Goal: Task Accomplishment & Management: Manage account settings

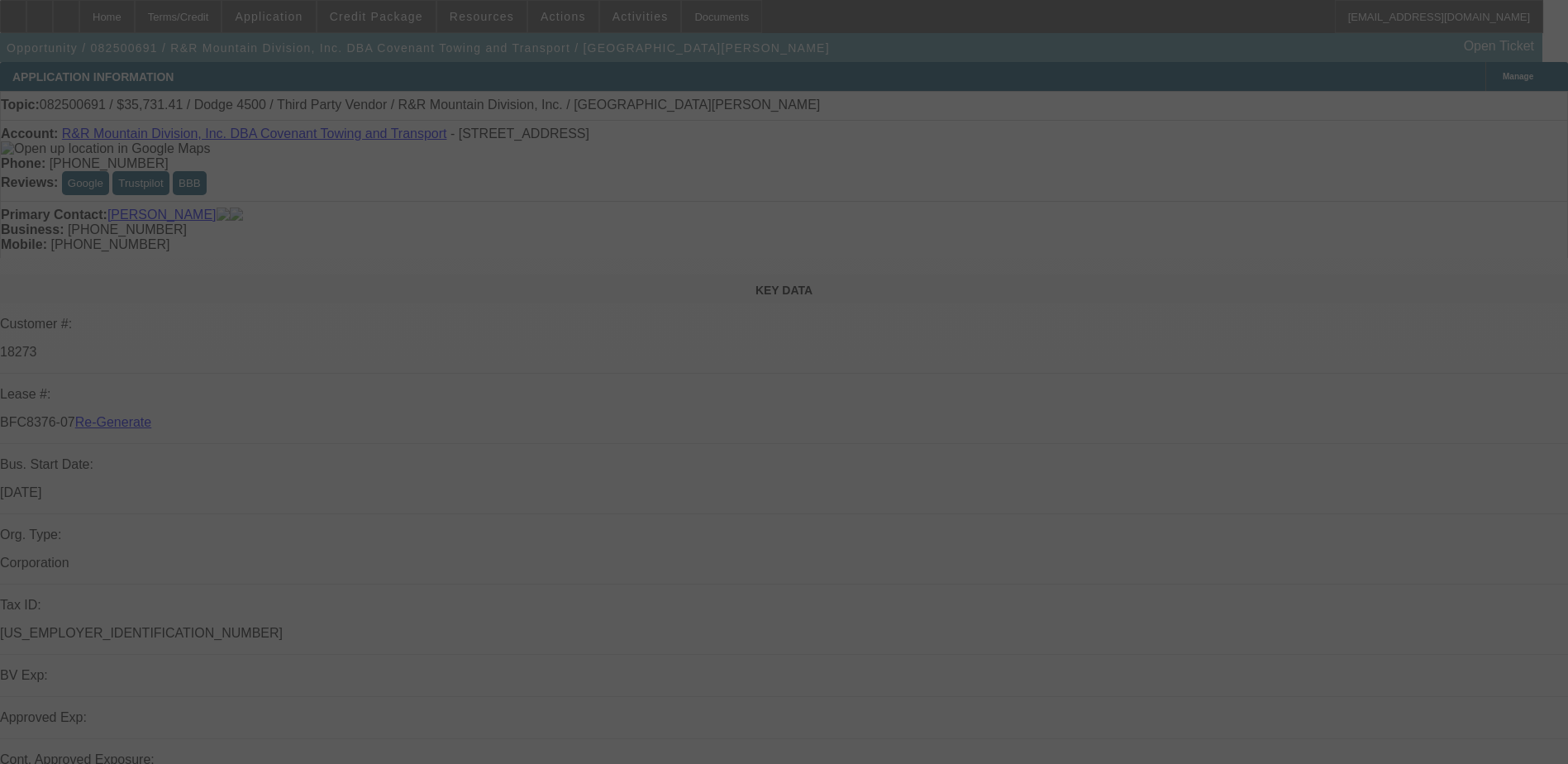
select select "4"
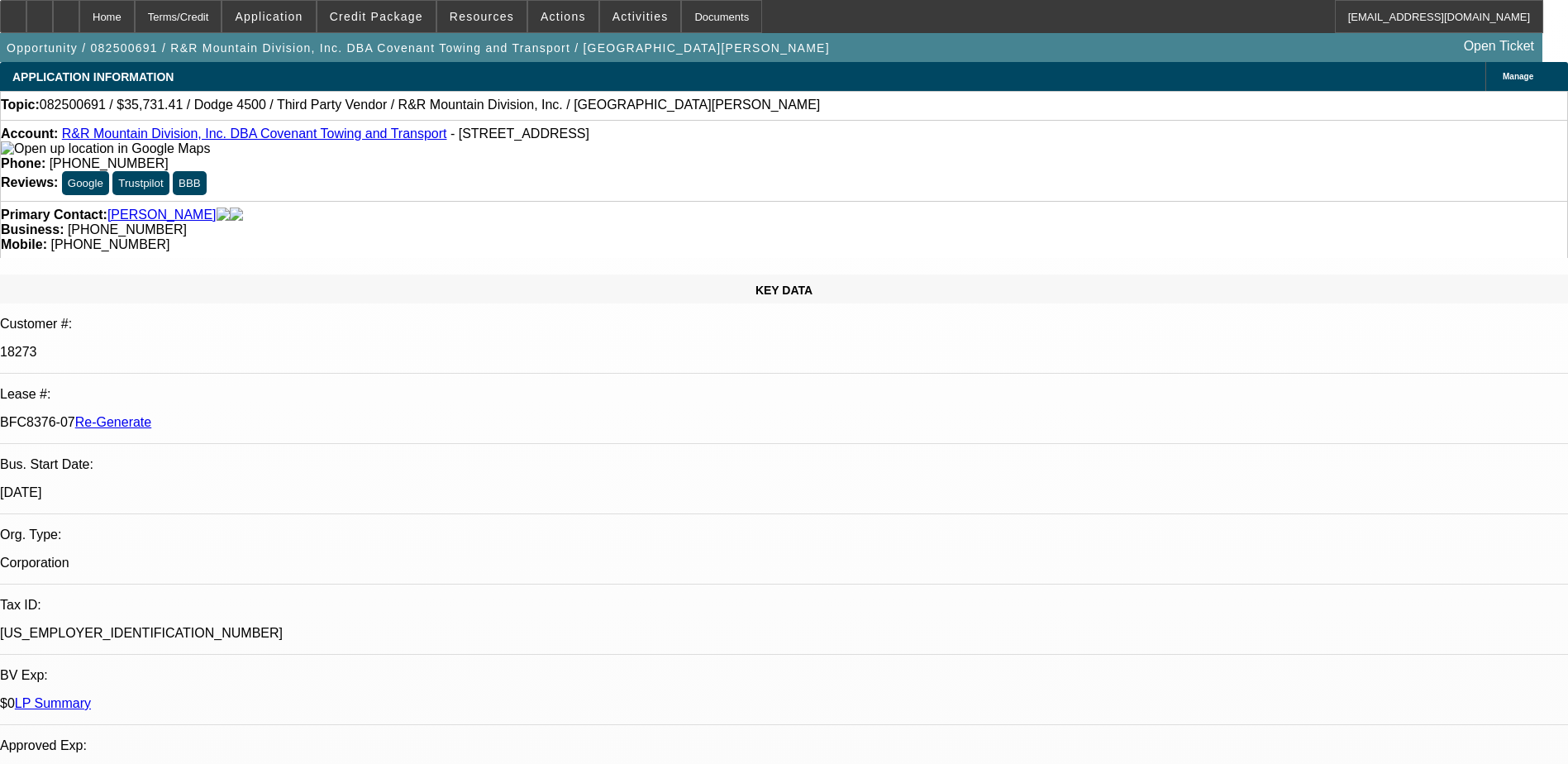
select select "0"
select select "1"
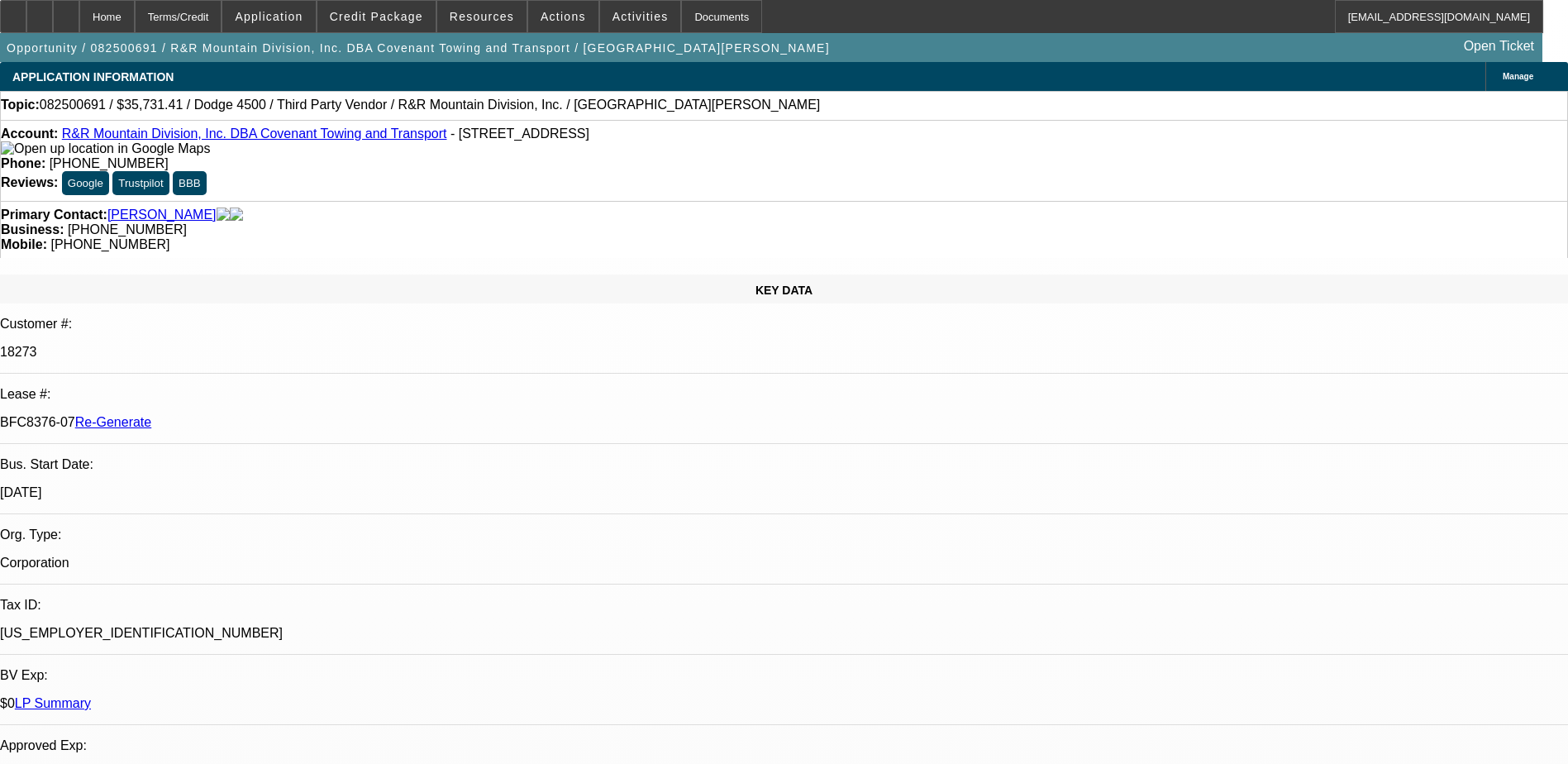
select select "6"
click at [203, 11] on div "Terms/Credit" at bounding box center [178, 16] width 88 height 33
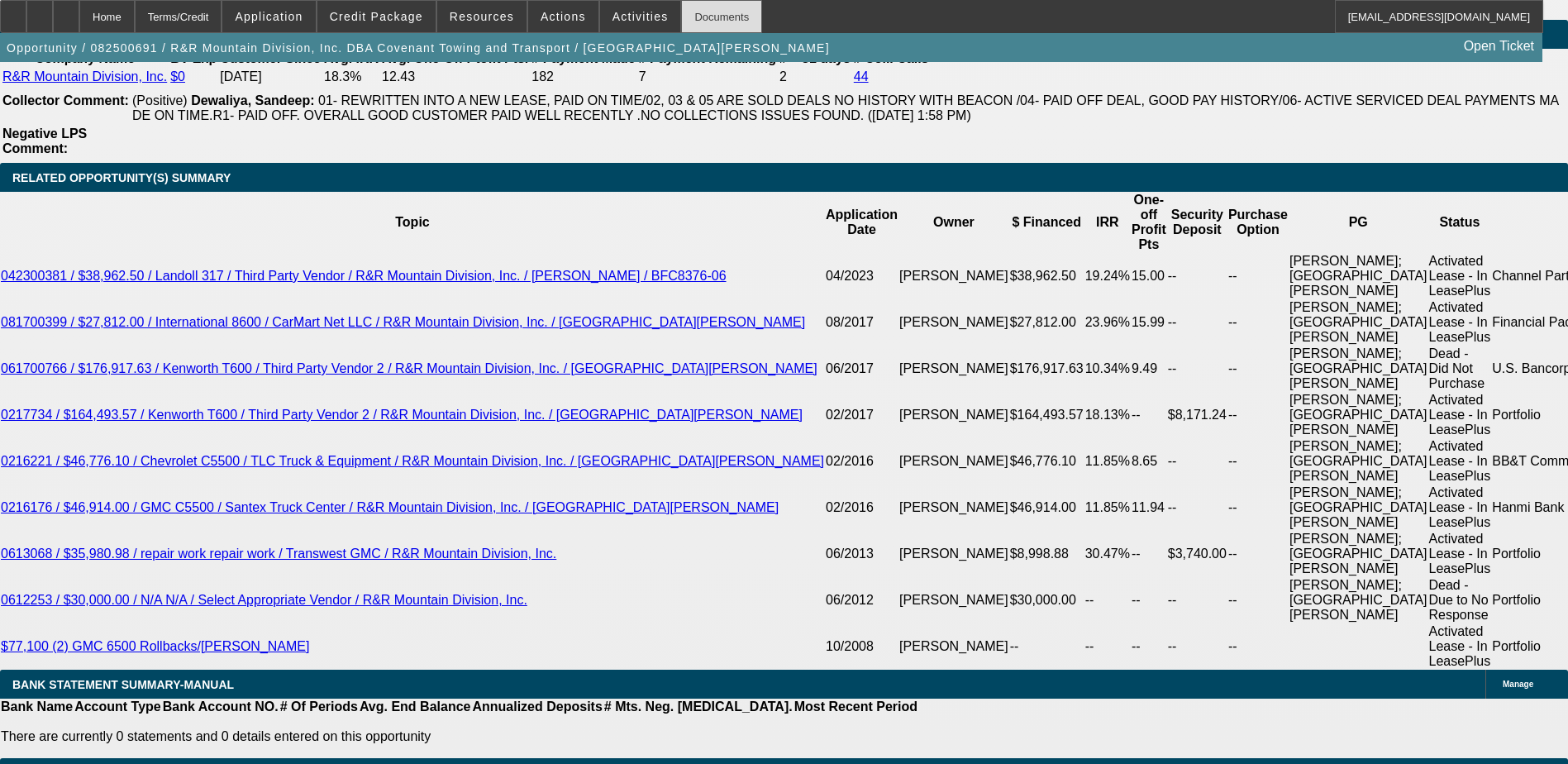
click at [696, 16] on div "Documents" at bounding box center [721, 16] width 81 height 33
drag, startPoint x: 756, startPoint y: 513, endPoint x: 656, endPoint y: 495, distance: 101.6
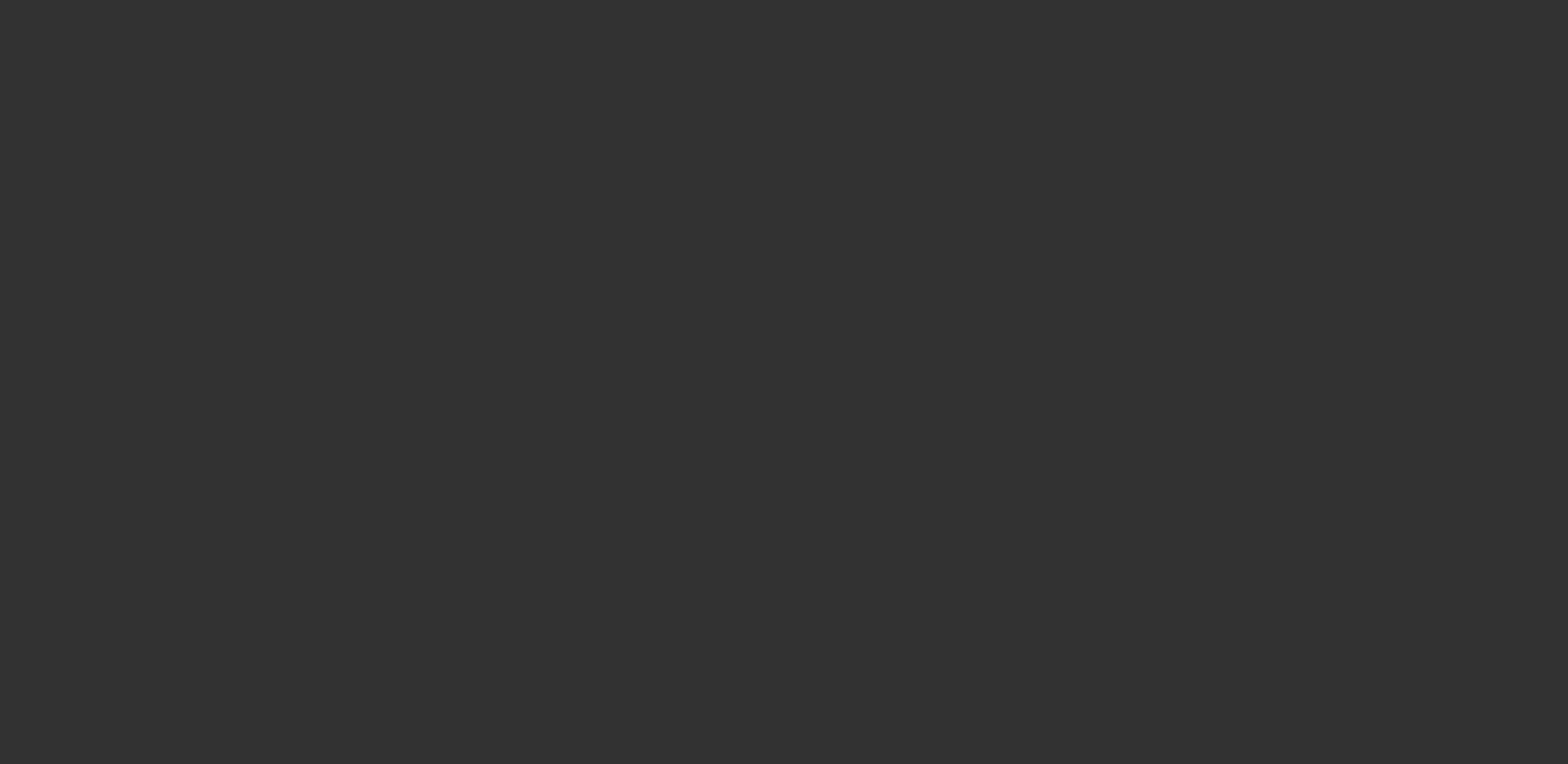
radio input "true"
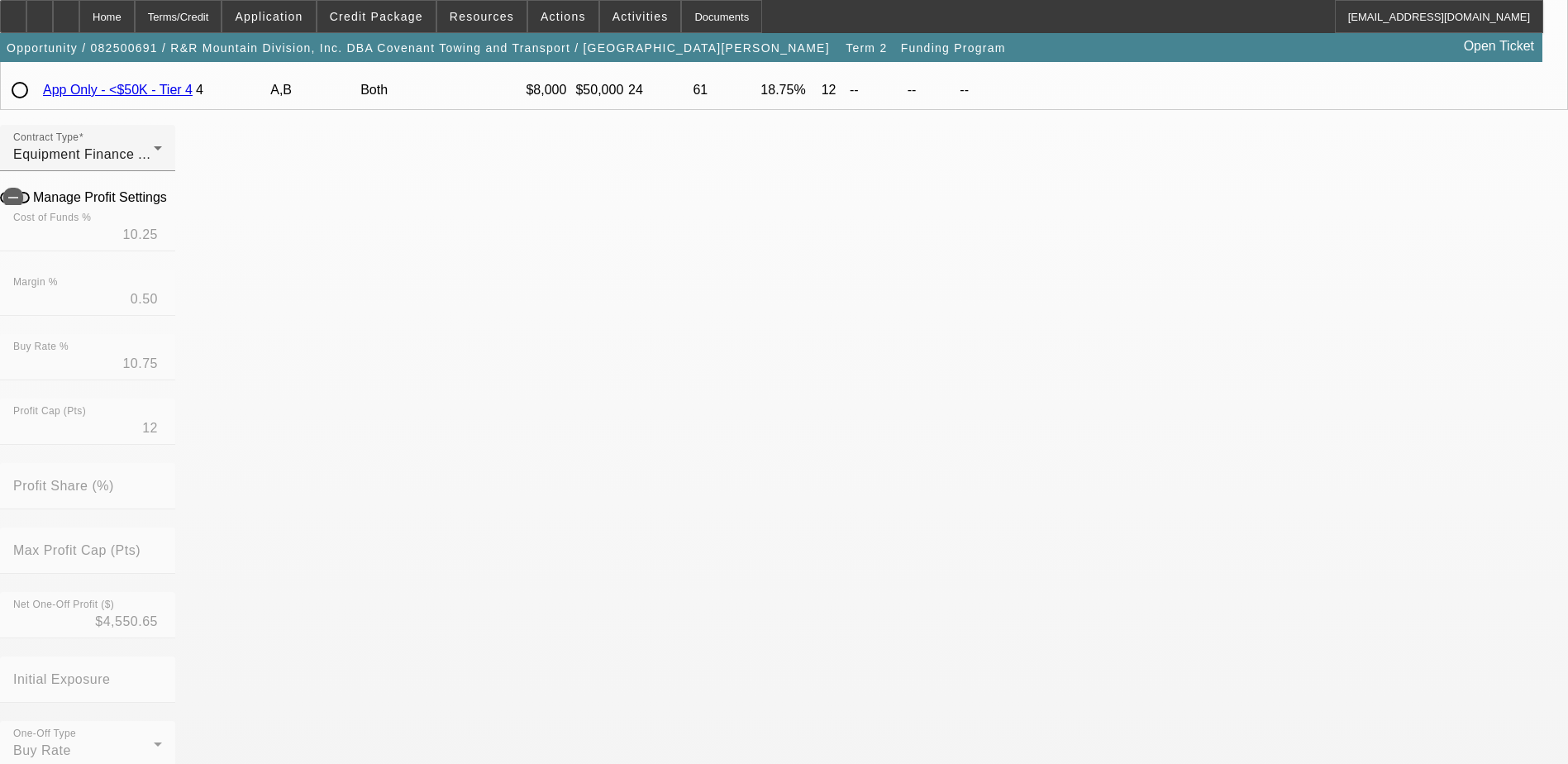
scroll to position [331, 0]
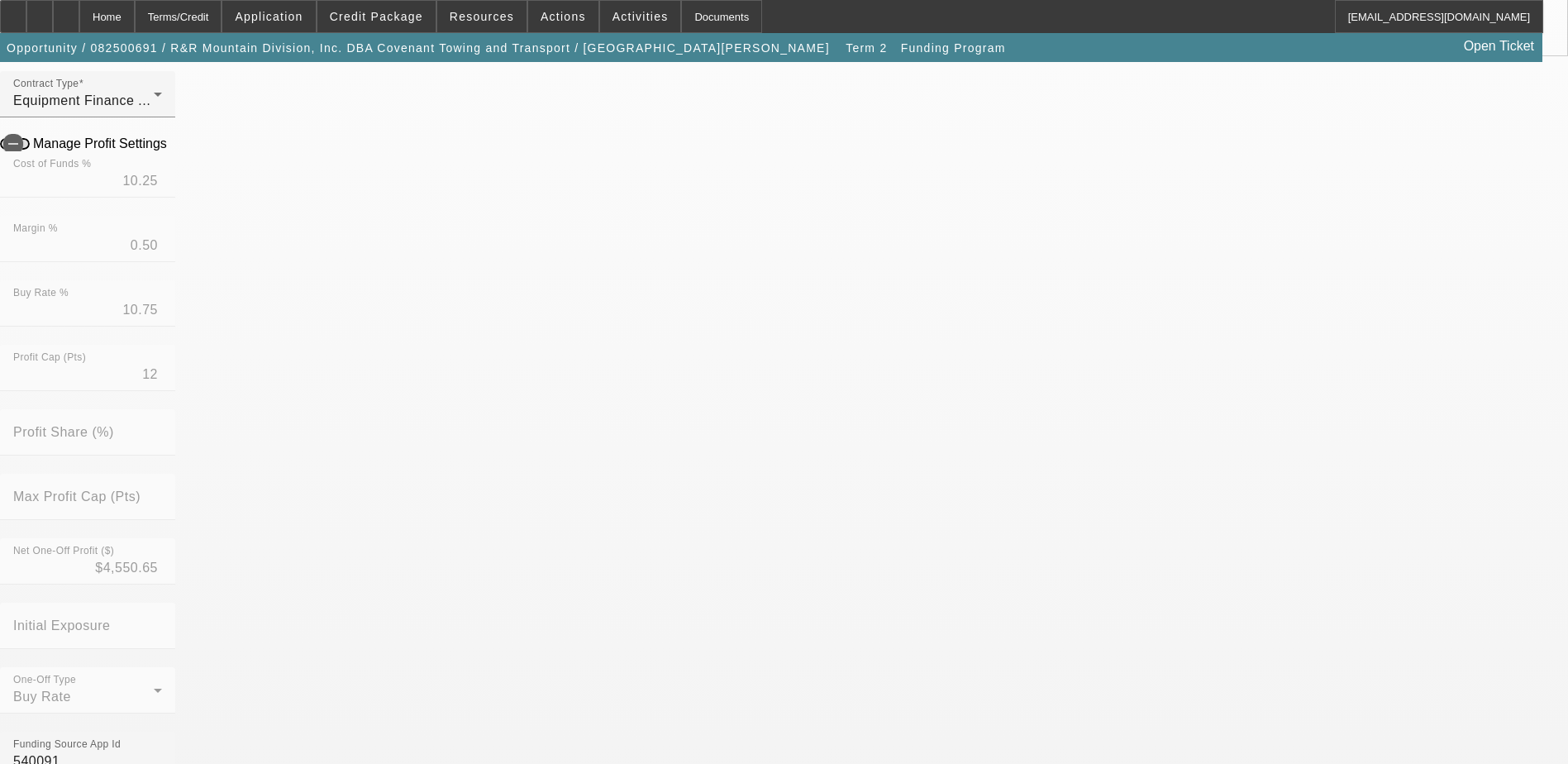
drag, startPoint x: 629, startPoint y: 690, endPoint x: 621, endPoint y: 680, distance: 12.8
click at [628, 690] on mat-option "No" at bounding box center [664, 678] width 217 height 40
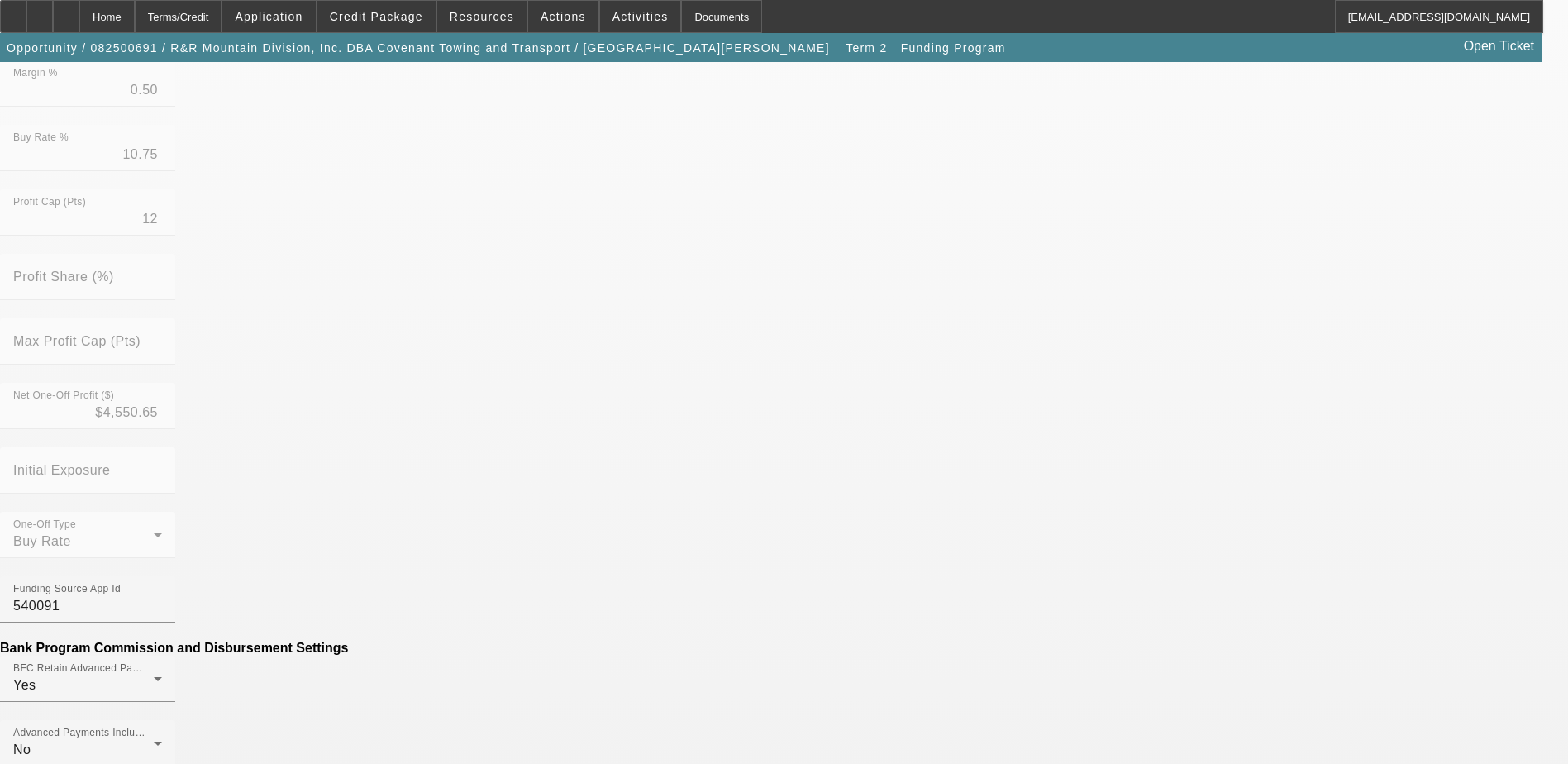
scroll to position [496, 0]
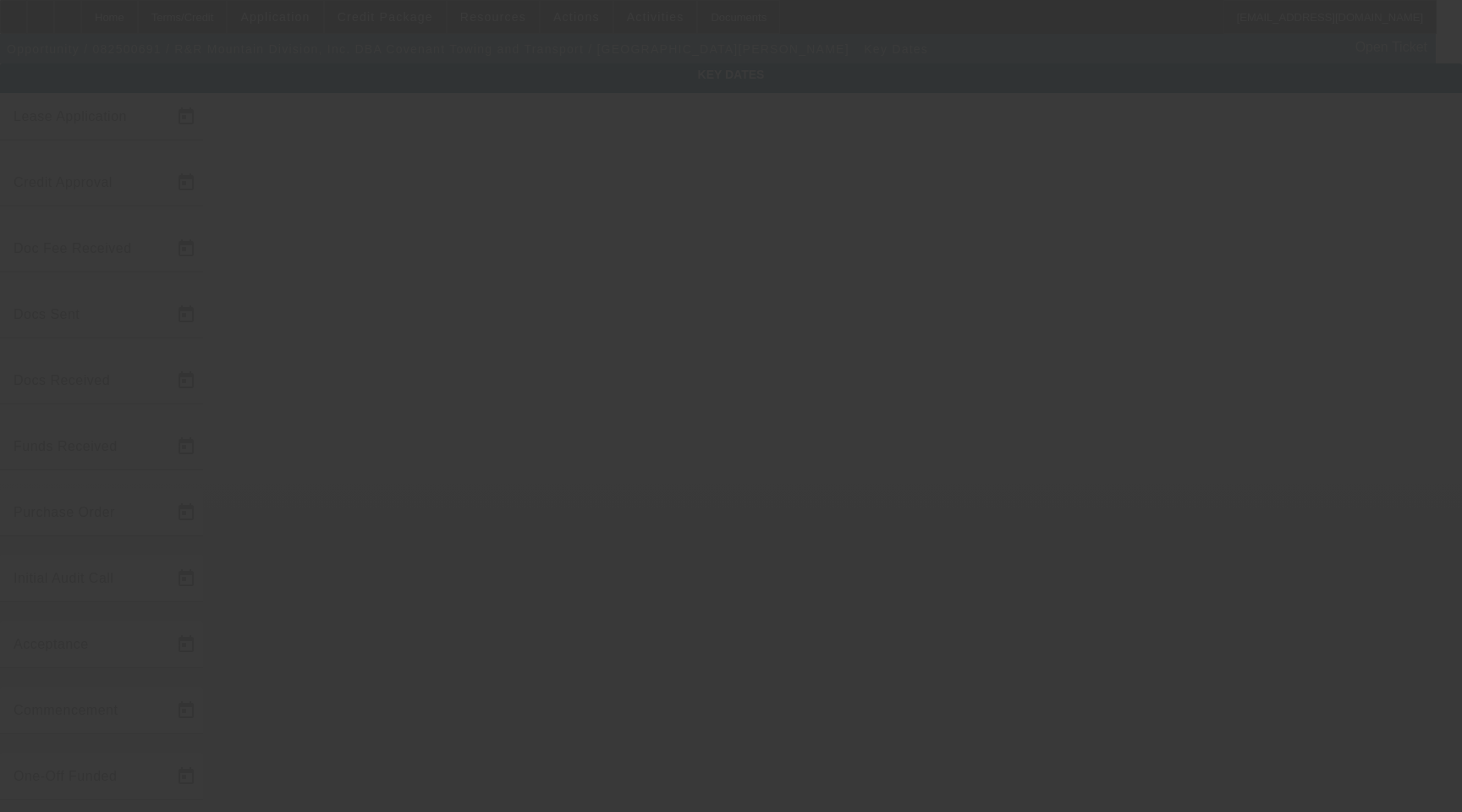
type input "[DATE]"
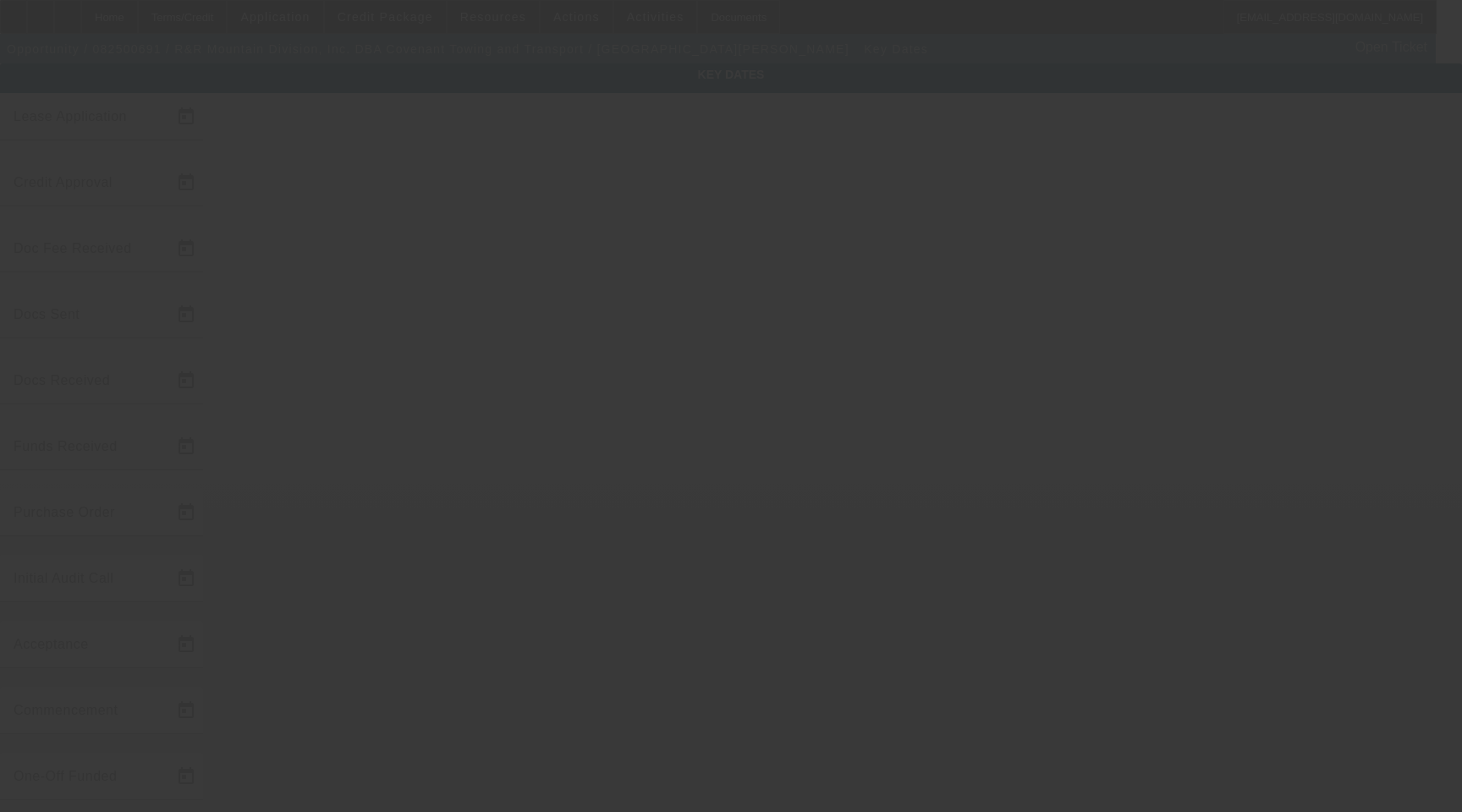
type input "[DATE]"
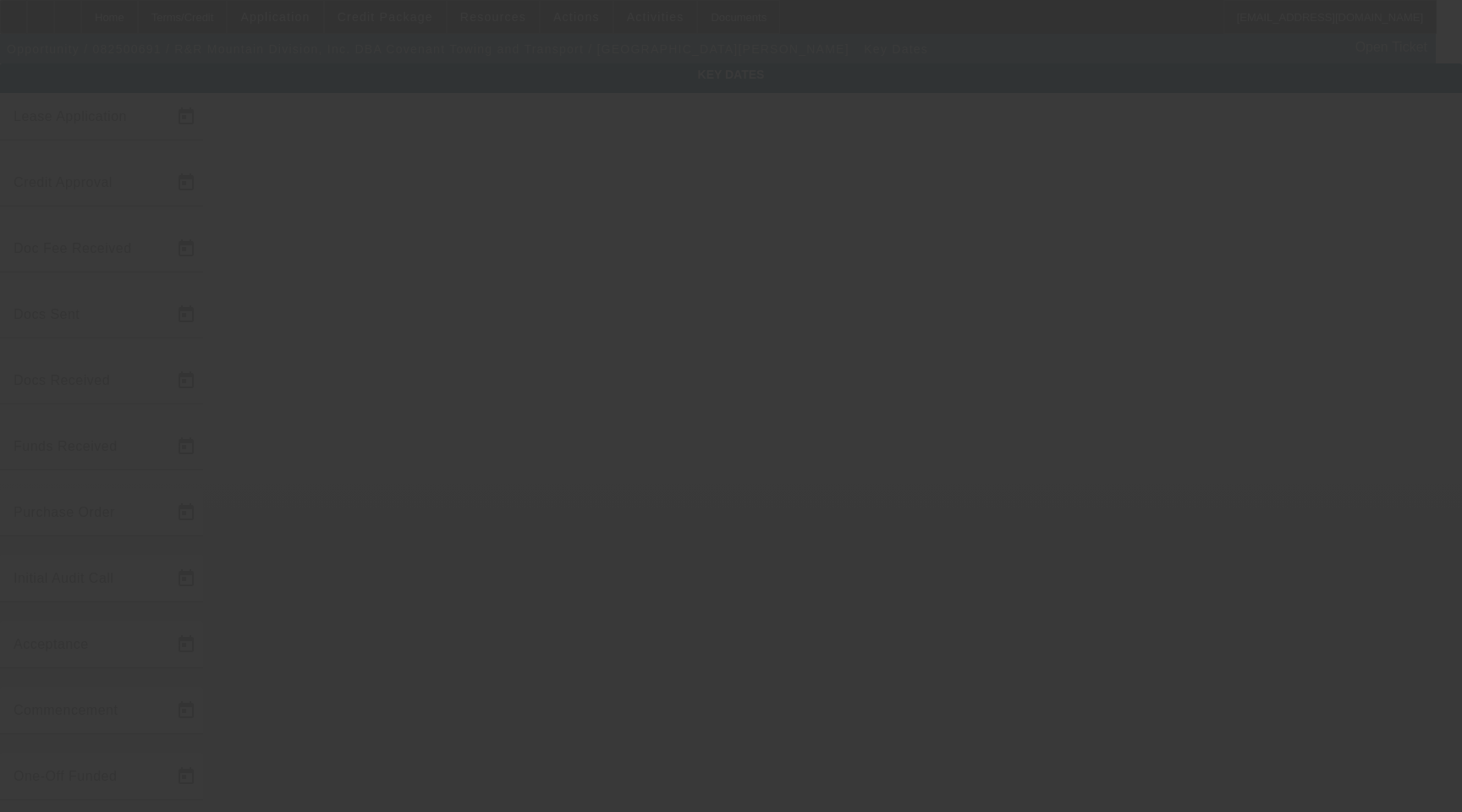
type input "[DATE]"
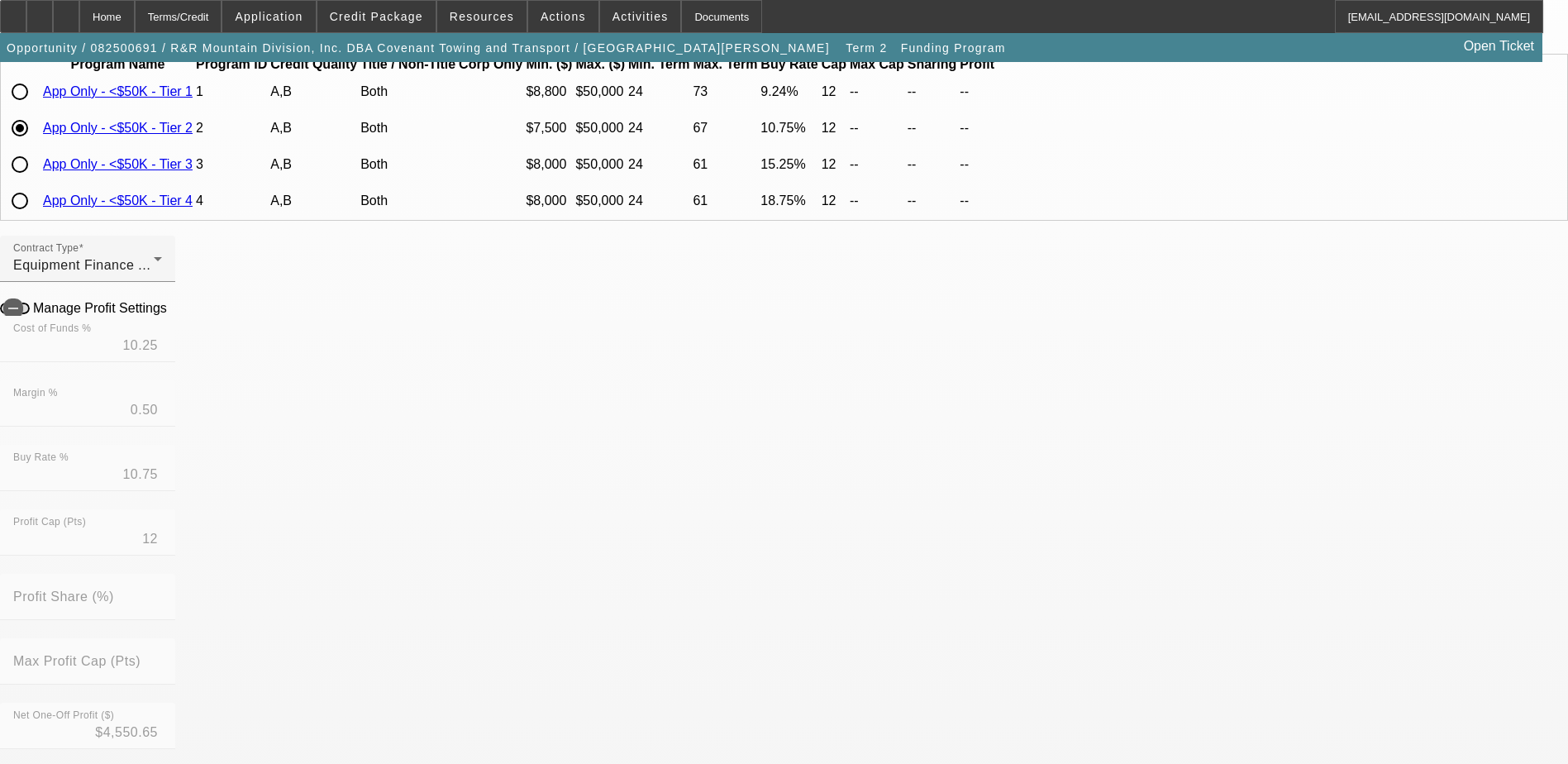
scroll to position [166, 0]
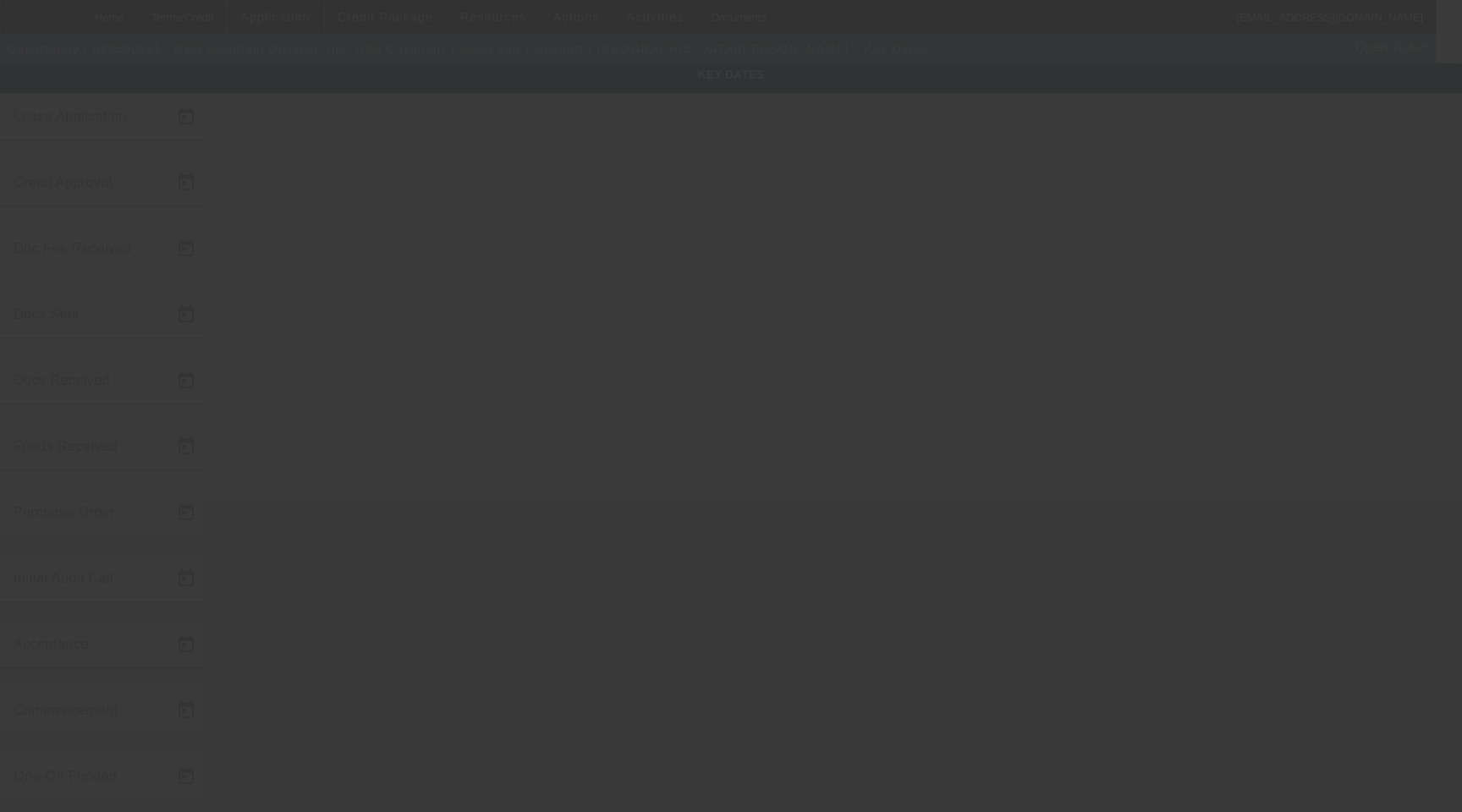
type input "[DATE]"
type input "9/2/2025"
type input "9/3/2025"
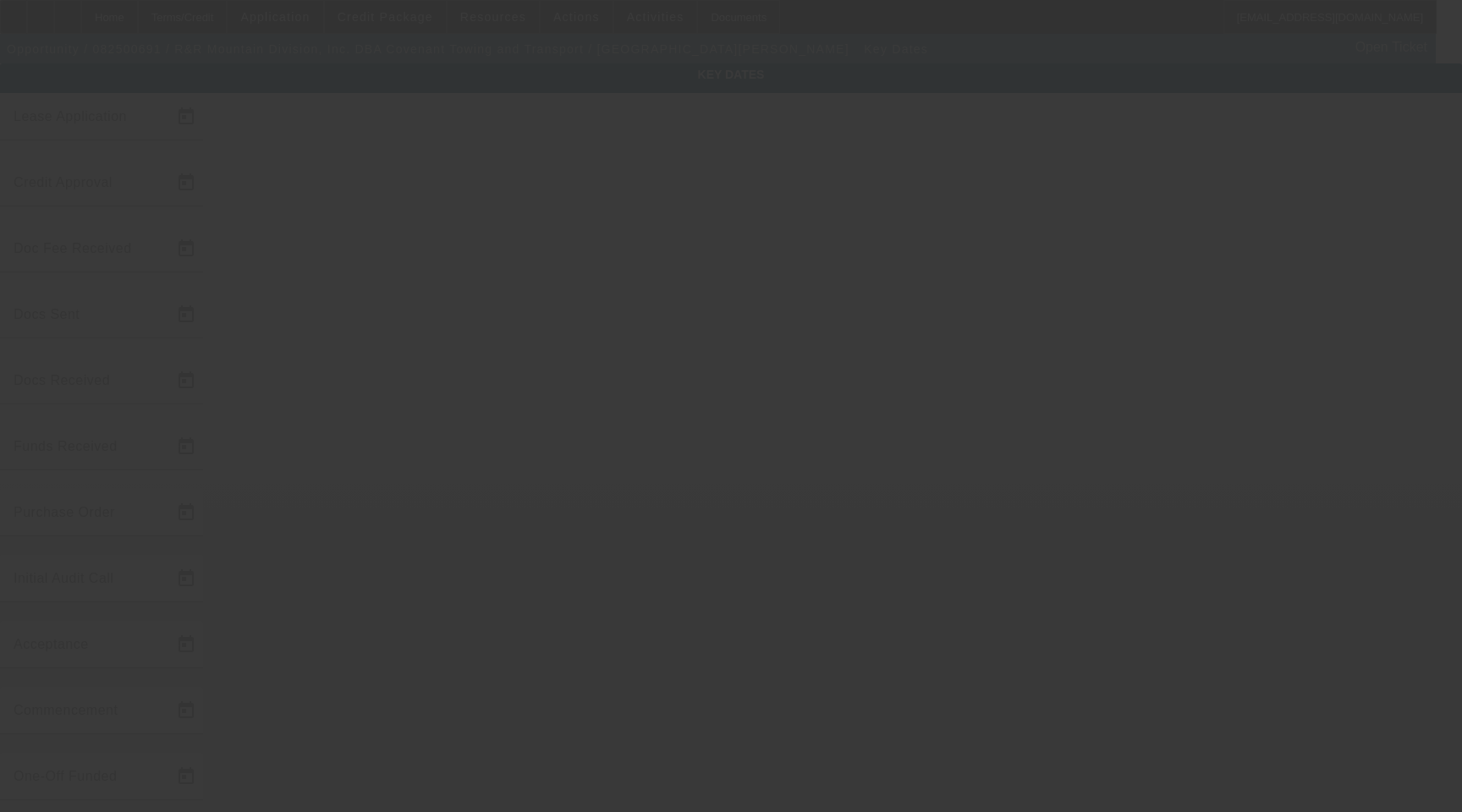
type input "9/3/2025"
type input "9/5/2025"
type input "9/15/2025"
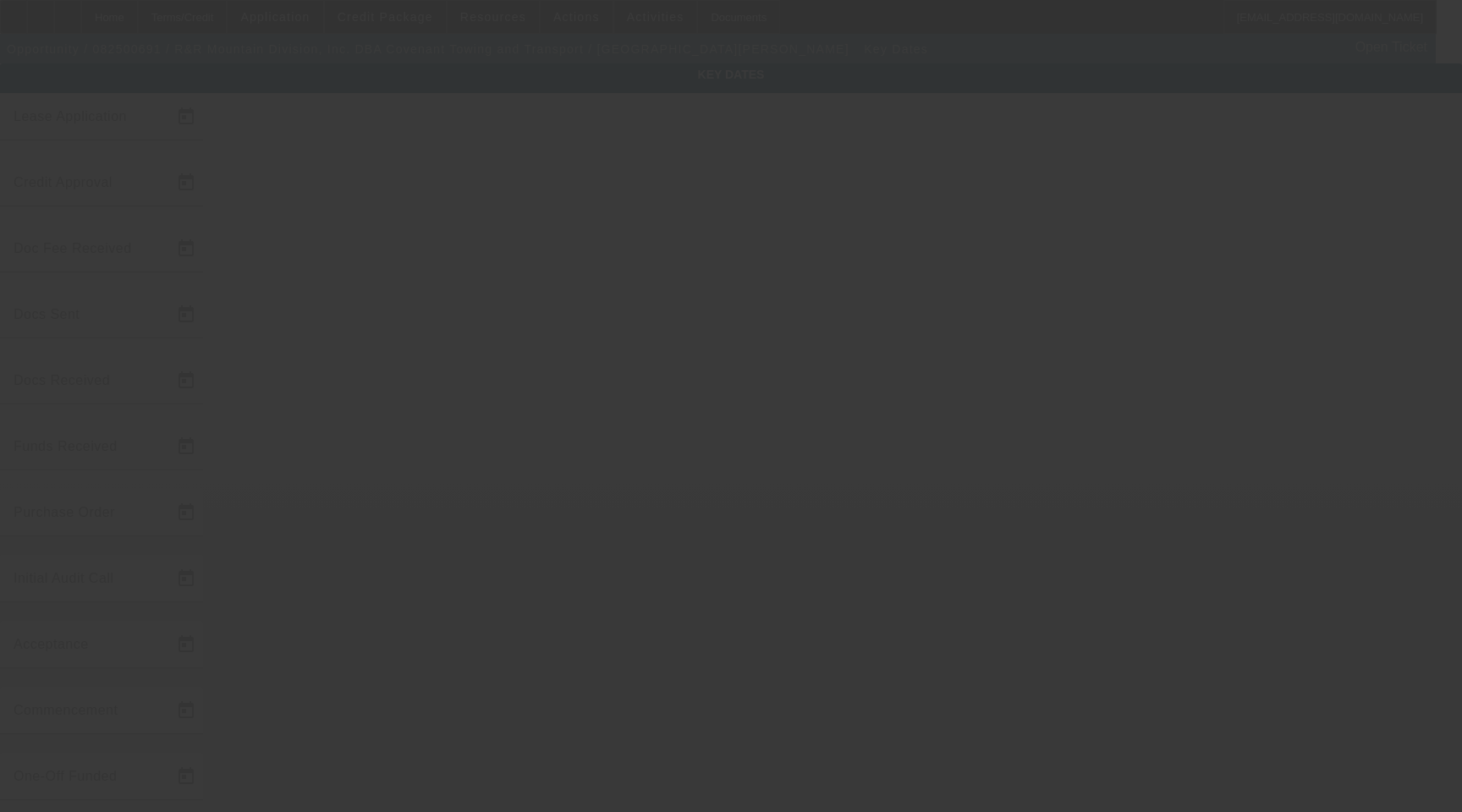
type input "10/15/2025"
type input "9/11/2025"
